Goal: Transaction & Acquisition: Purchase product/service

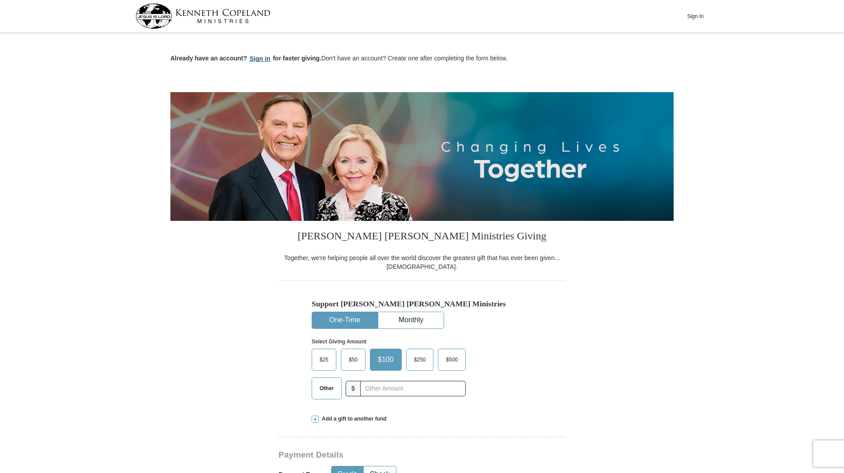
click at [261, 57] on button "Sign in" at bounding box center [260, 59] width 26 height 10
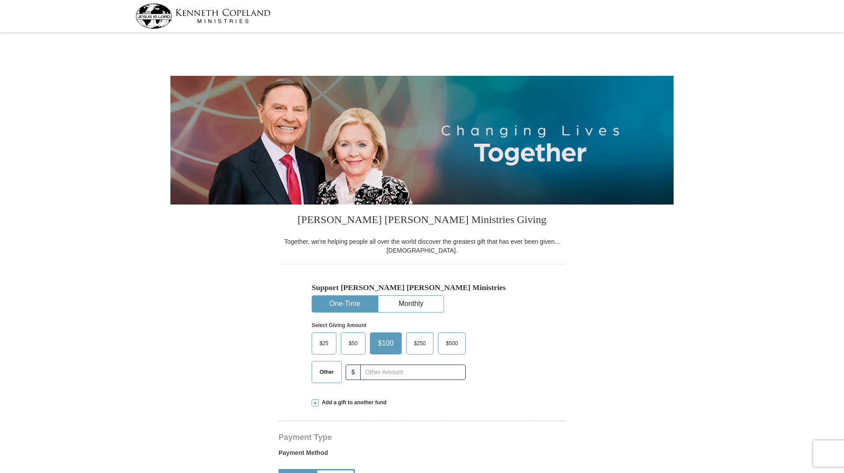
select select "SD"
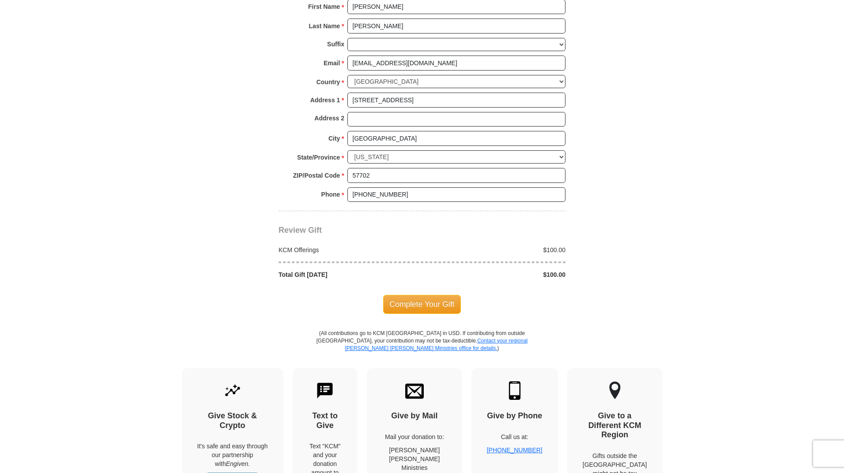
scroll to position [618, 0]
click at [437, 304] on span "Complete Your Gift" at bounding box center [422, 304] width 78 height 19
